Goal: Find specific page/section: Find specific page/section

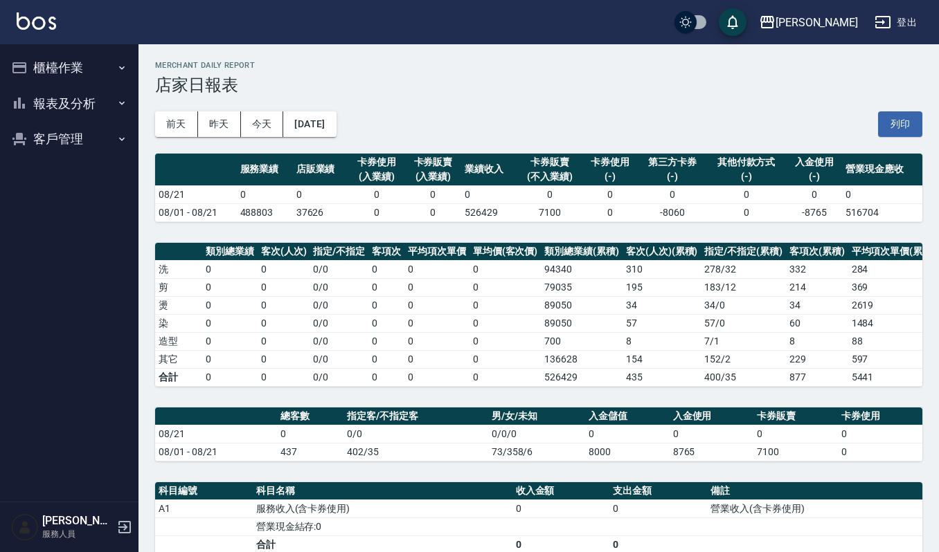
click at [61, 80] on button "櫃檯作業" at bounding box center [69, 68] width 127 height 36
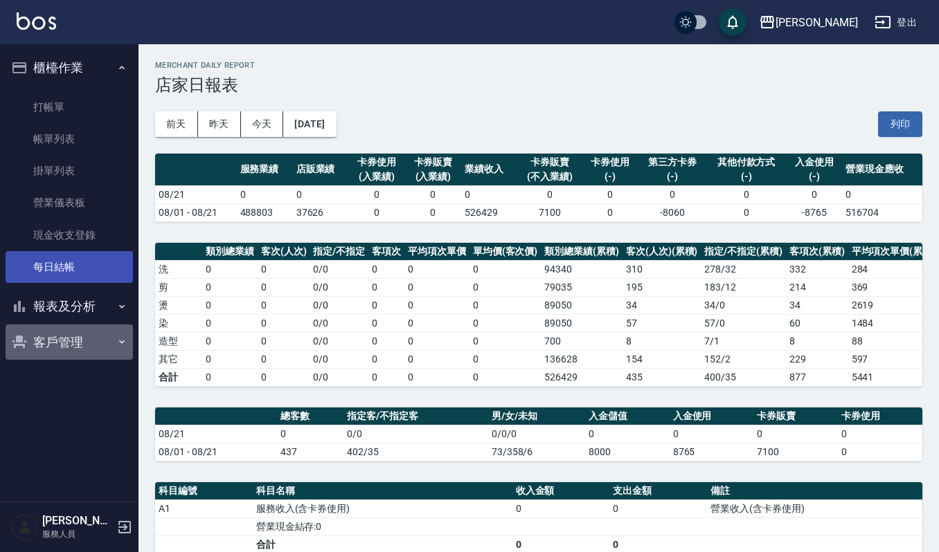
drag, startPoint x: 56, startPoint y: 346, endPoint x: 83, endPoint y: 282, distance: 69.2
click at [56, 346] on button "客戶管理" at bounding box center [69, 343] width 127 height 36
drag, startPoint x: 67, startPoint y: 336, endPoint x: 67, endPoint y: 324, distance: 11.8
click at [67, 336] on button "客戶管理" at bounding box center [69, 343] width 127 height 36
click at [57, 352] on button "客戶管理" at bounding box center [69, 343] width 127 height 36
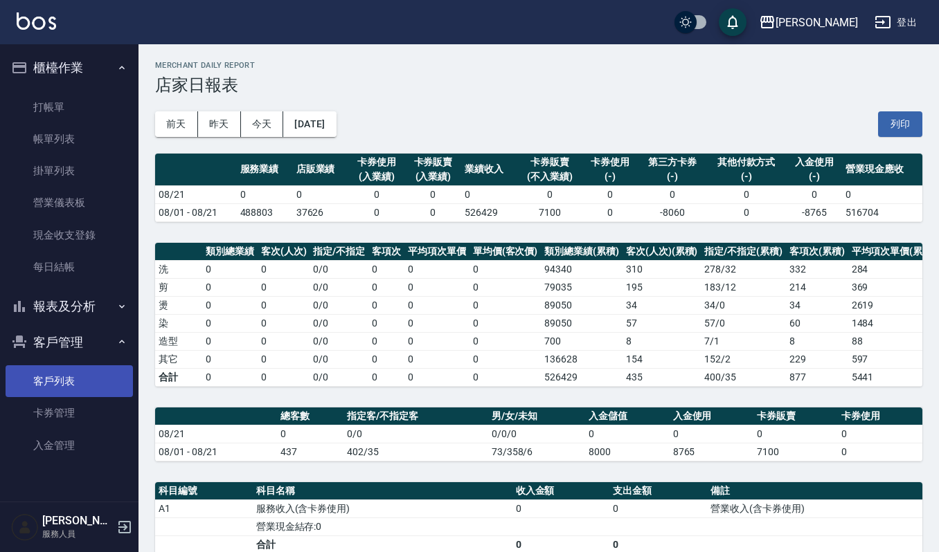
click at [68, 394] on link "客戶列表" at bounding box center [69, 382] width 127 height 32
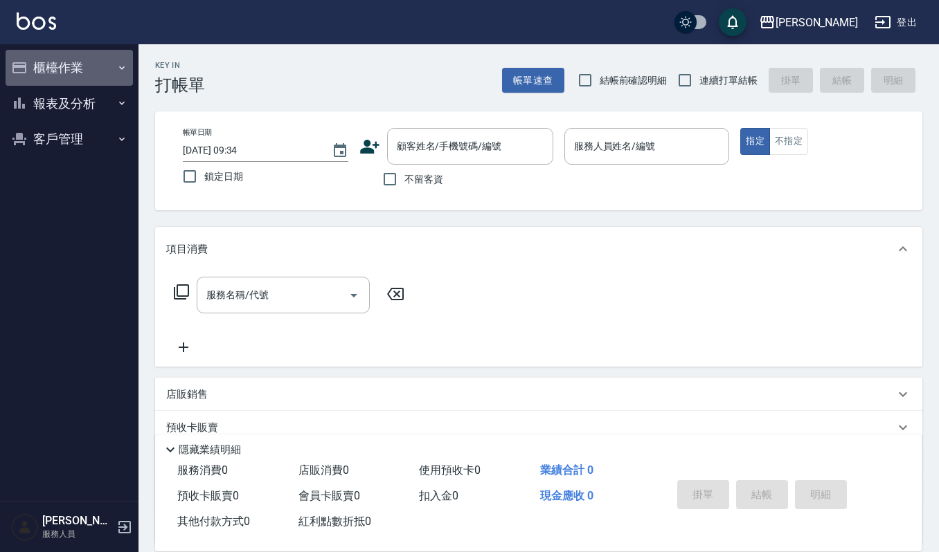
click at [62, 62] on button "櫃檯作業" at bounding box center [69, 68] width 127 height 36
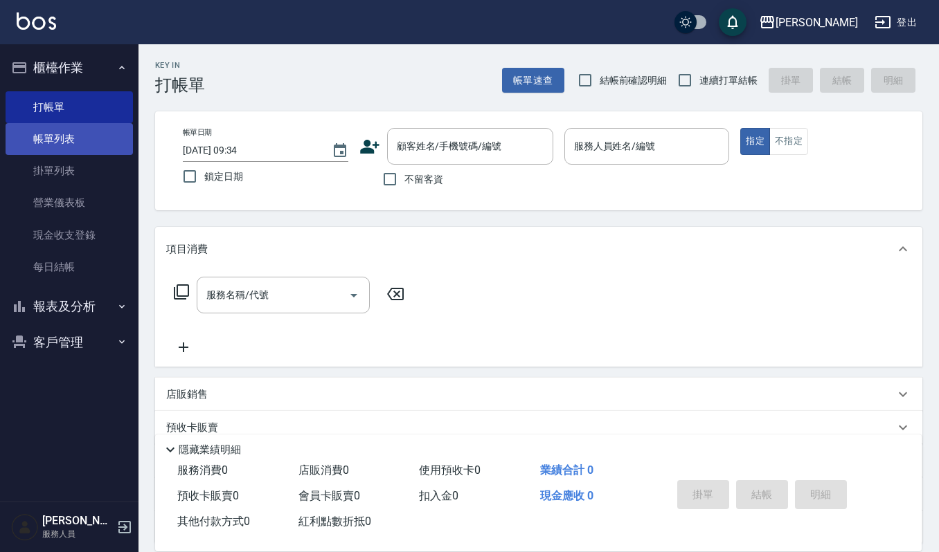
click at [55, 136] on link "帳單列表" at bounding box center [69, 139] width 127 height 32
